Goal: Information Seeking & Learning: Stay updated

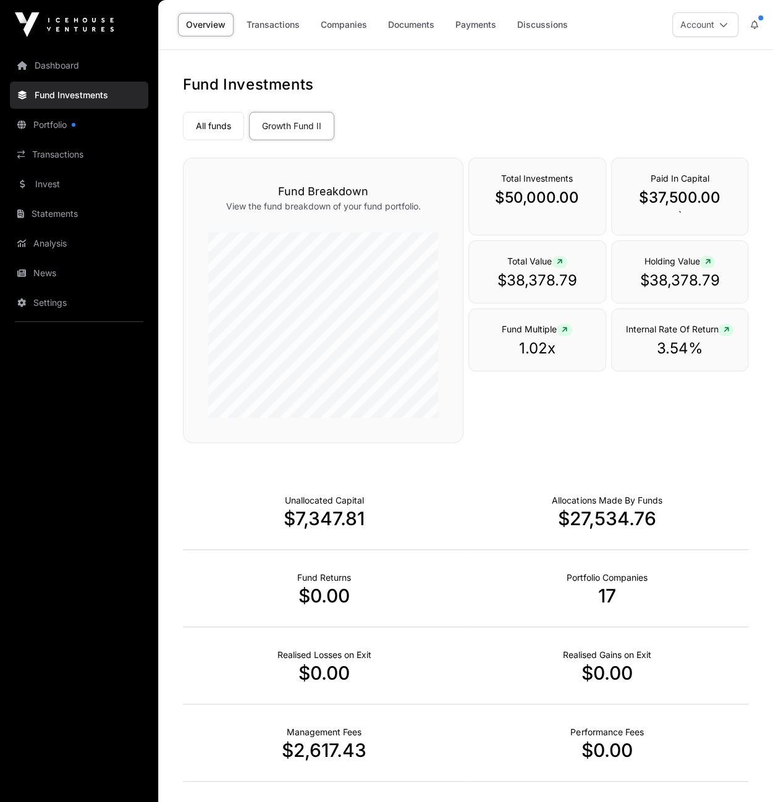
click at [727, 329] on icon at bounding box center [726, 329] width 6 height 7
click at [727, 327] on icon at bounding box center [726, 329] width 6 height 7
click at [59, 125] on link "Portfolio" at bounding box center [79, 124] width 138 height 27
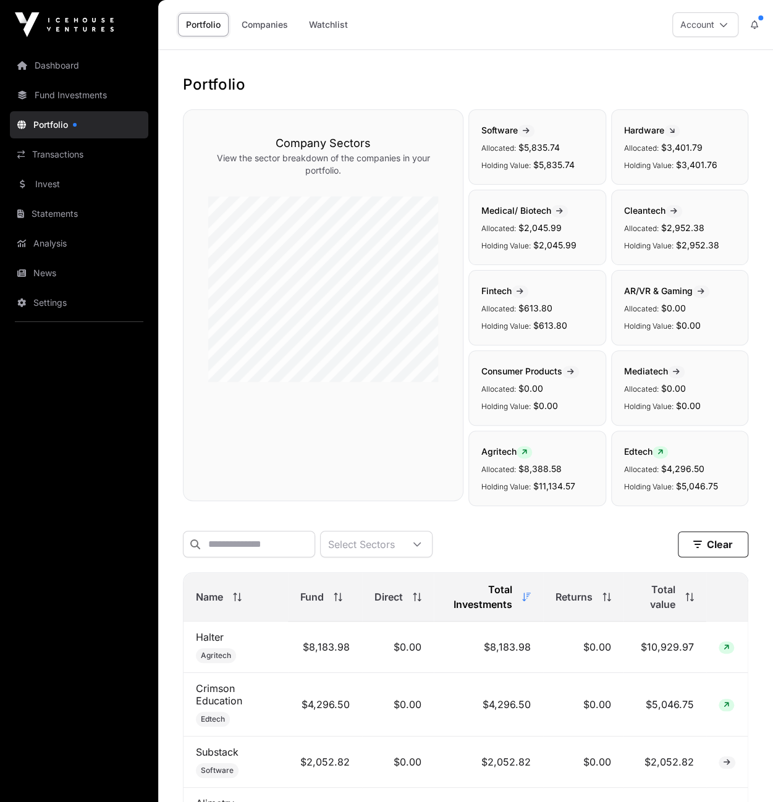
click at [756, 24] on icon at bounding box center [754, 24] width 7 height 9
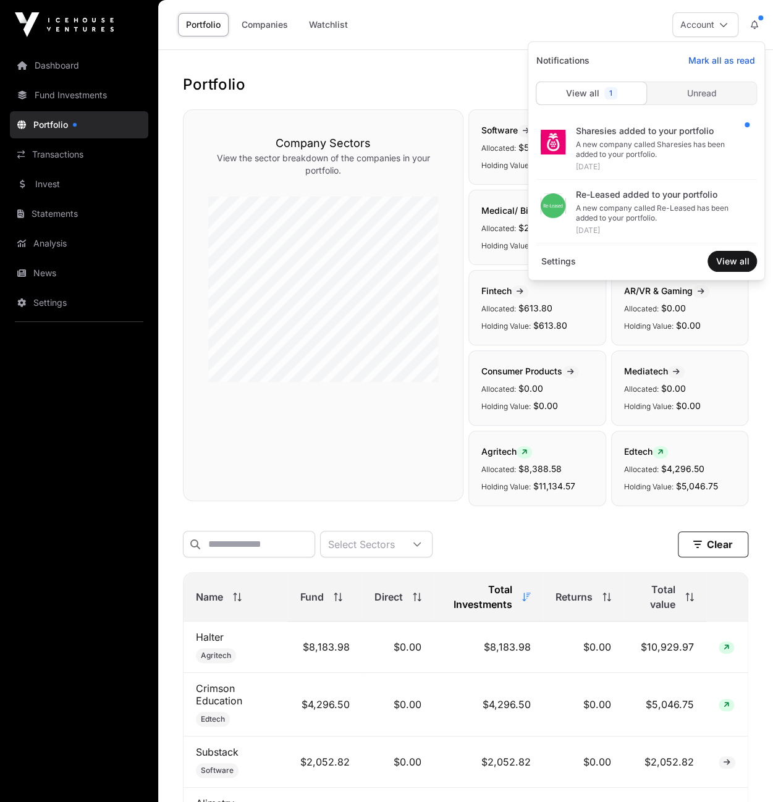
click at [612, 143] on div "A new company called Sharesies has been added to your portfolio." at bounding box center [661, 150] width 172 height 20
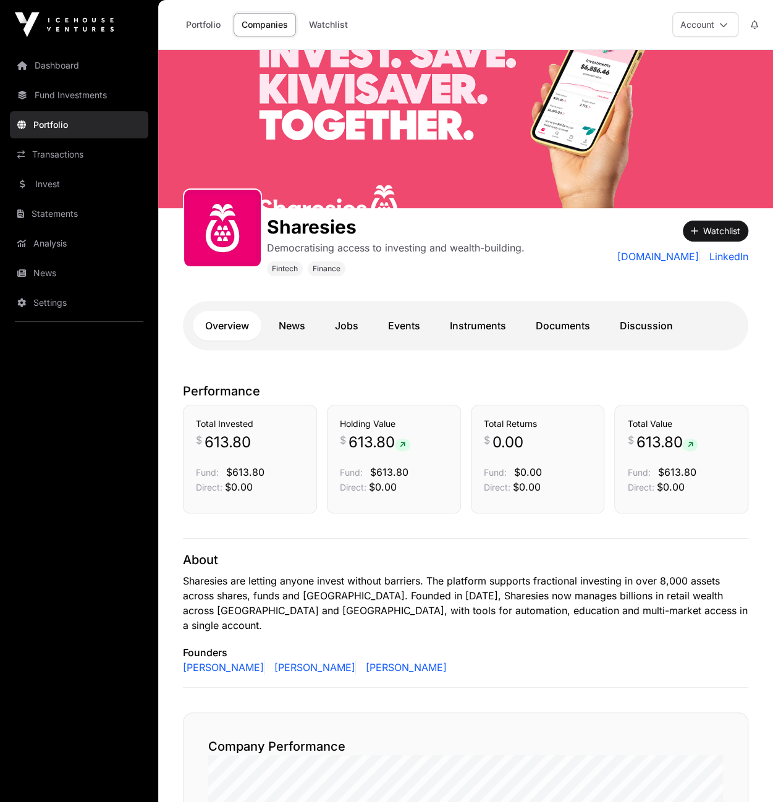
click at [715, 23] on button "Account" at bounding box center [705, 24] width 66 height 25
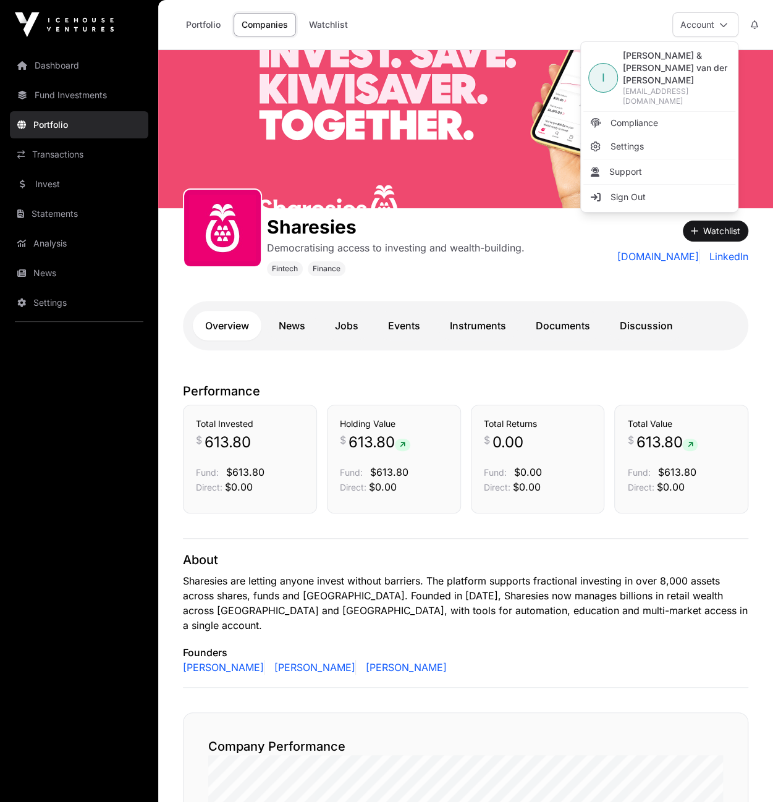
click at [540, 24] on div "Portfolio Companies Watchlist Account" at bounding box center [466, 24] width 600 height 49
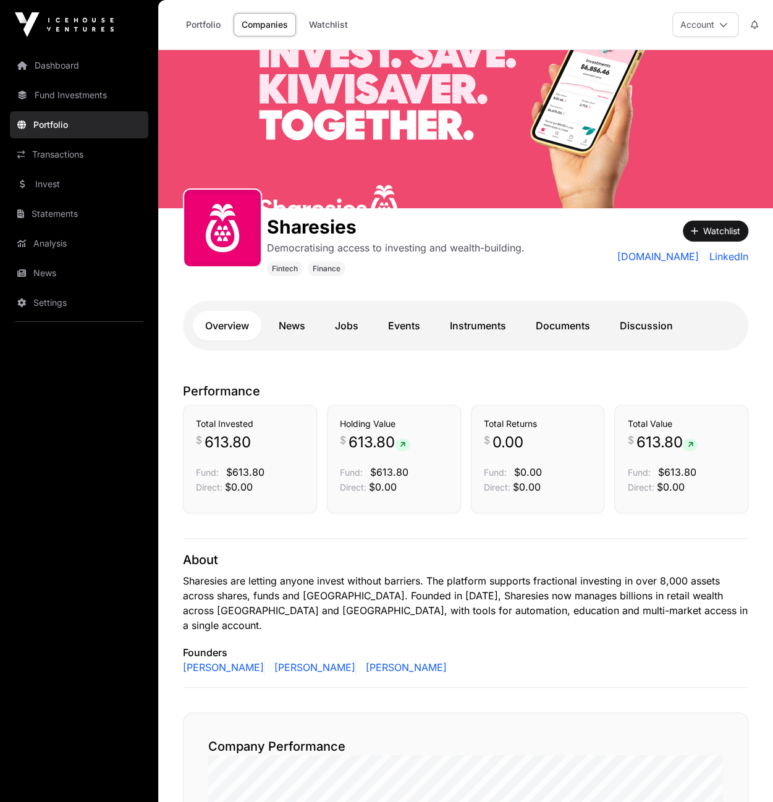
click at [198, 24] on link "Portfolio" at bounding box center [203, 24] width 51 height 23
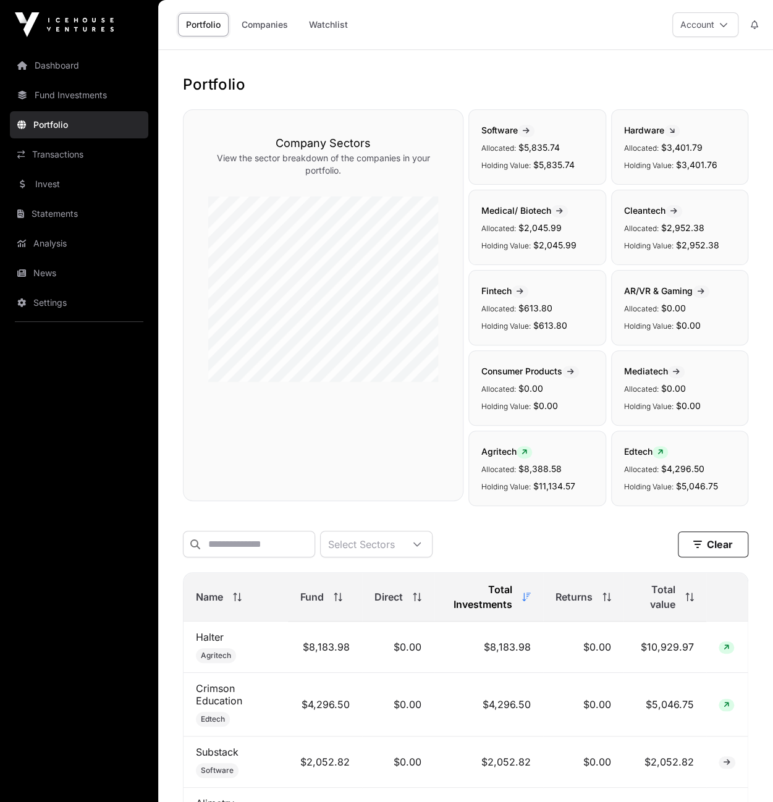
click at [706, 25] on button "Account" at bounding box center [705, 24] width 66 height 25
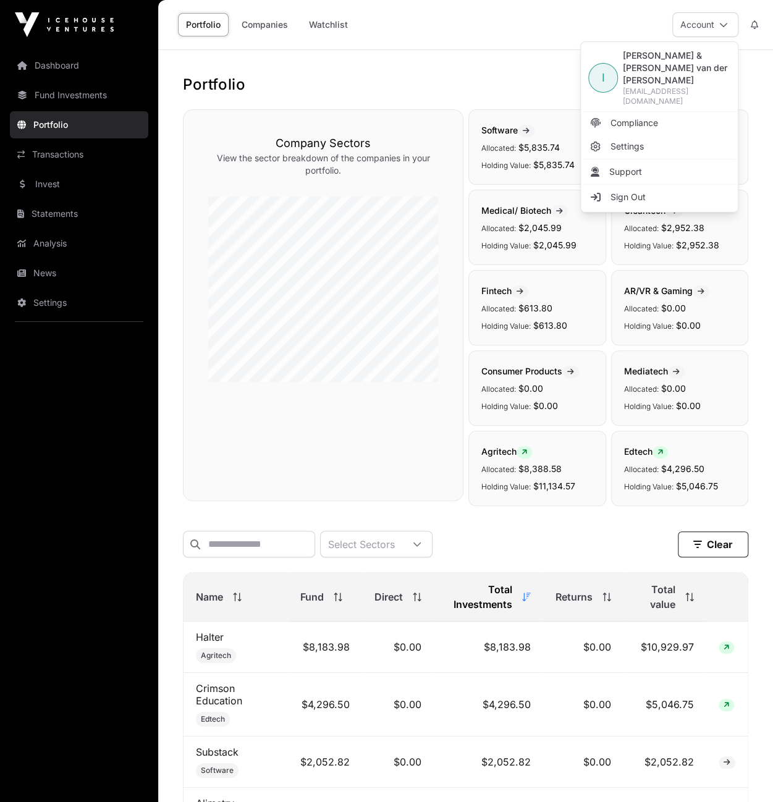
click at [706, 25] on button "Account" at bounding box center [705, 24] width 66 height 25
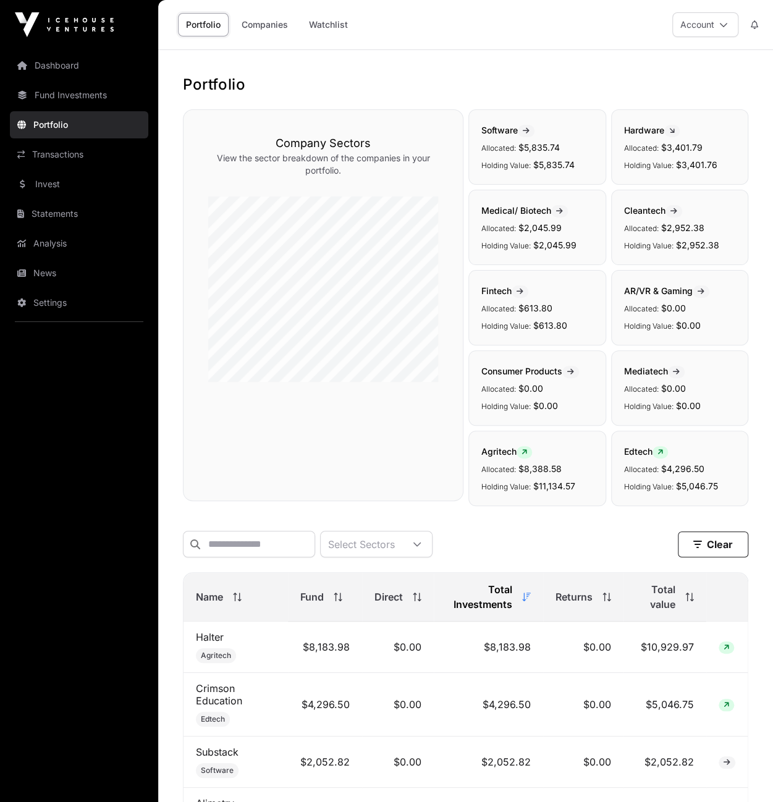
click at [756, 23] on icon at bounding box center [754, 24] width 7 height 9
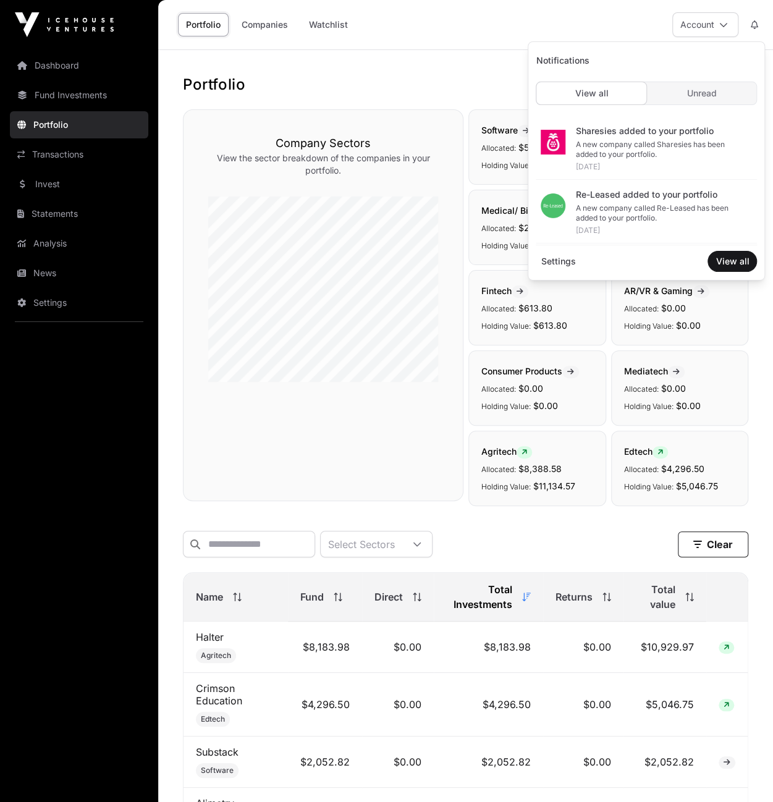
click at [608, 210] on div "A new company called Re-Leased has been added to your portfolio." at bounding box center [661, 213] width 172 height 20
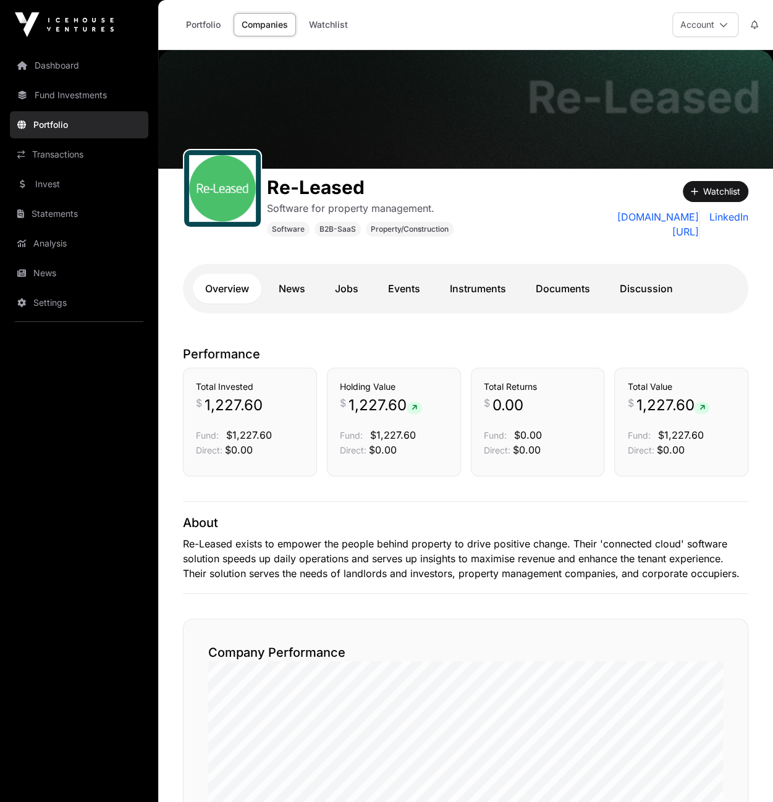
click at [706, 27] on button "Account" at bounding box center [705, 24] width 66 height 25
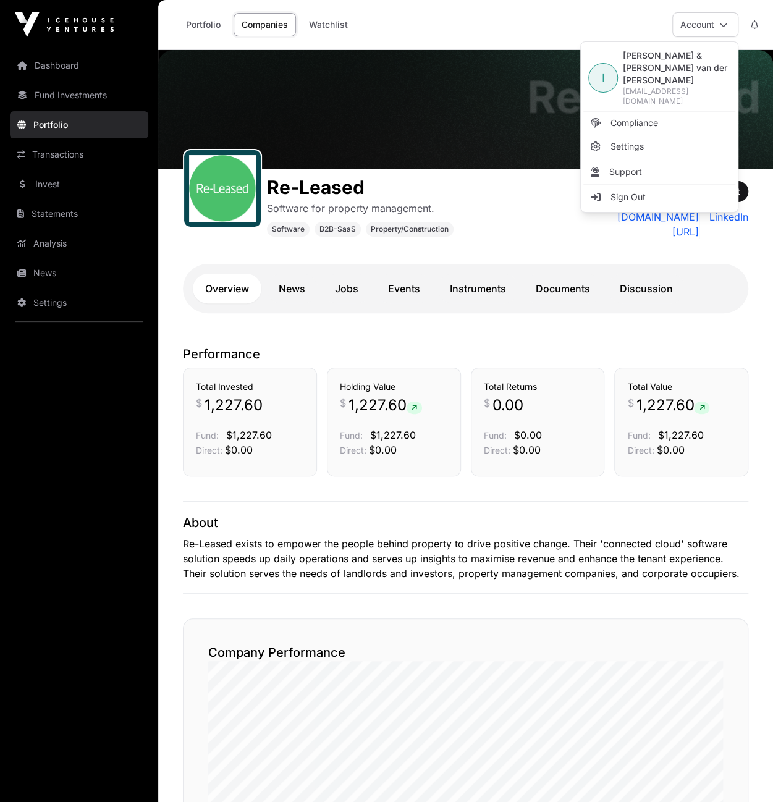
click at [625, 191] on span "Sign Out" at bounding box center [627, 197] width 35 height 12
